Goal: Register for event/course

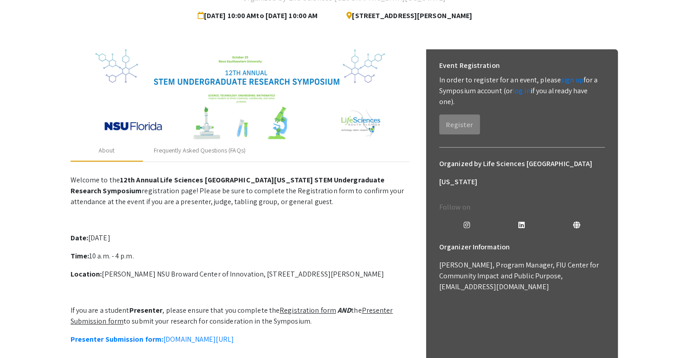
scroll to position [92, 0]
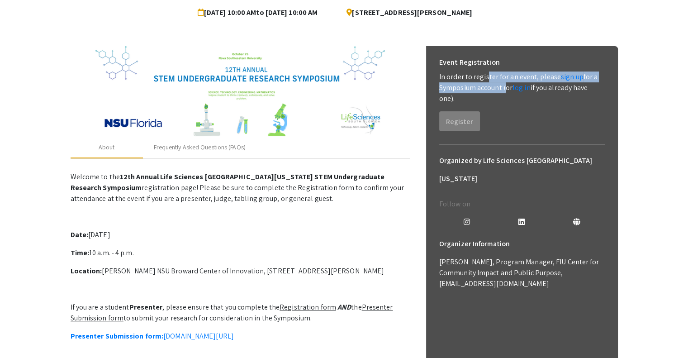
drag, startPoint x: 484, startPoint y: 81, endPoint x: 502, endPoint y: 92, distance: 20.7
click at [502, 92] on p "In order to register for an event, please sign up for a Symposium account (or l…" at bounding box center [522, 87] width 166 height 33
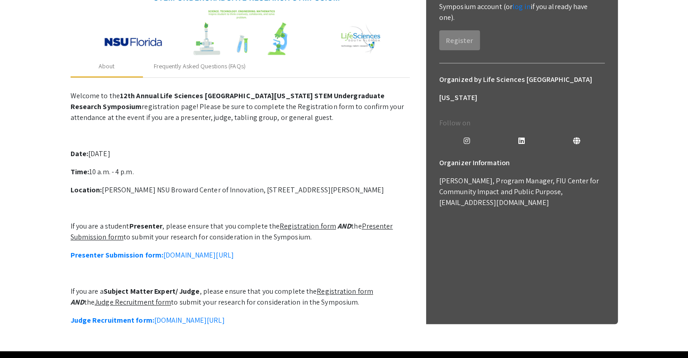
scroll to position [213, 0]
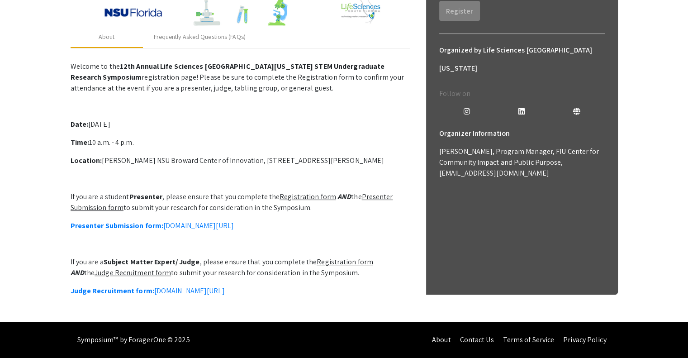
click at [304, 192] on u "Registration form" at bounding box center [308, 196] width 57 height 9
click at [234, 221] on link "Presenter Submission form: symposium.foragerone.com/lssfsymposium2025/submission" at bounding box center [152, 225] width 163 height 9
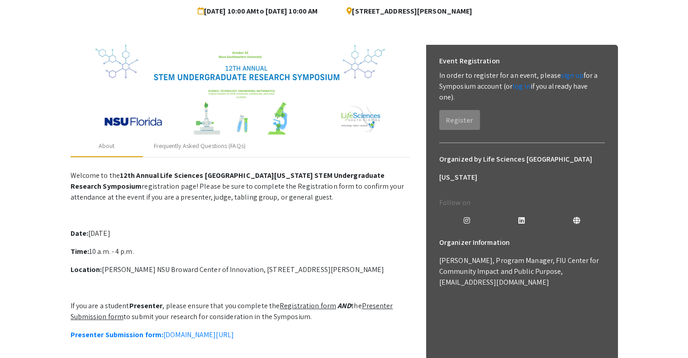
scroll to position [87, 0]
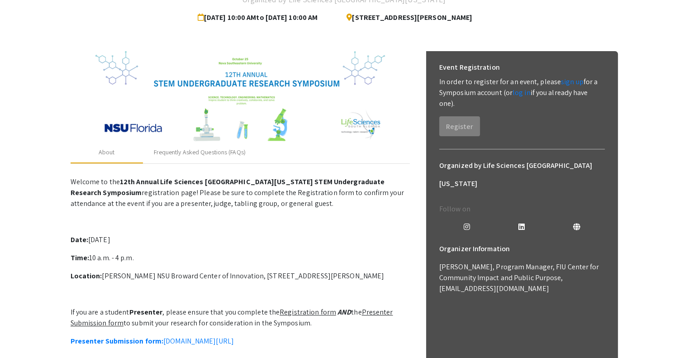
click at [141, 127] on img at bounding box center [239, 96] width 289 height 90
click at [188, 124] on img at bounding box center [239, 96] width 289 height 90
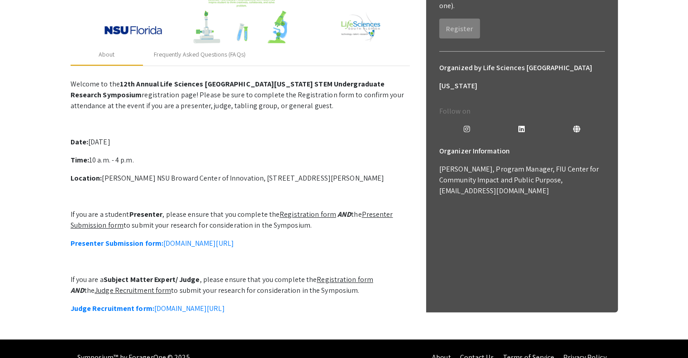
scroll to position [182, 0]
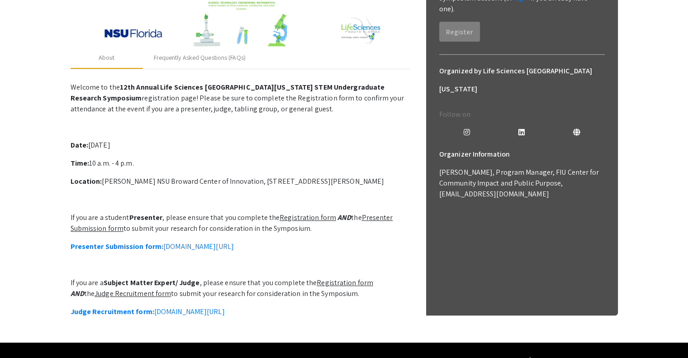
drag, startPoint x: 194, startPoint y: 293, endPoint x: 334, endPoint y: 296, distance: 140.7
click at [334, 296] on p "If you are a Subject Matter Expert/ Judge , please ensure that you complete the…" at bounding box center [240, 288] width 339 height 22
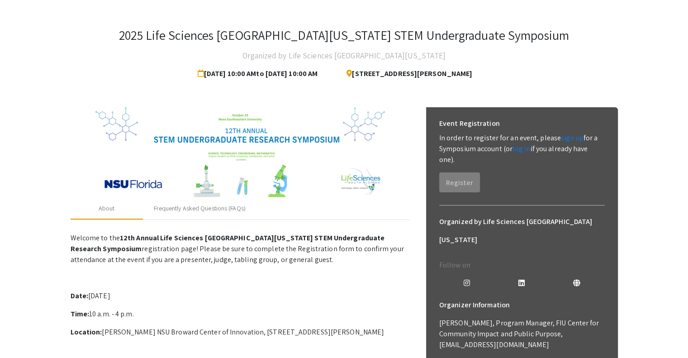
scroll to position [0, 0]
